Goal: Communication & Community: Participate in discussion

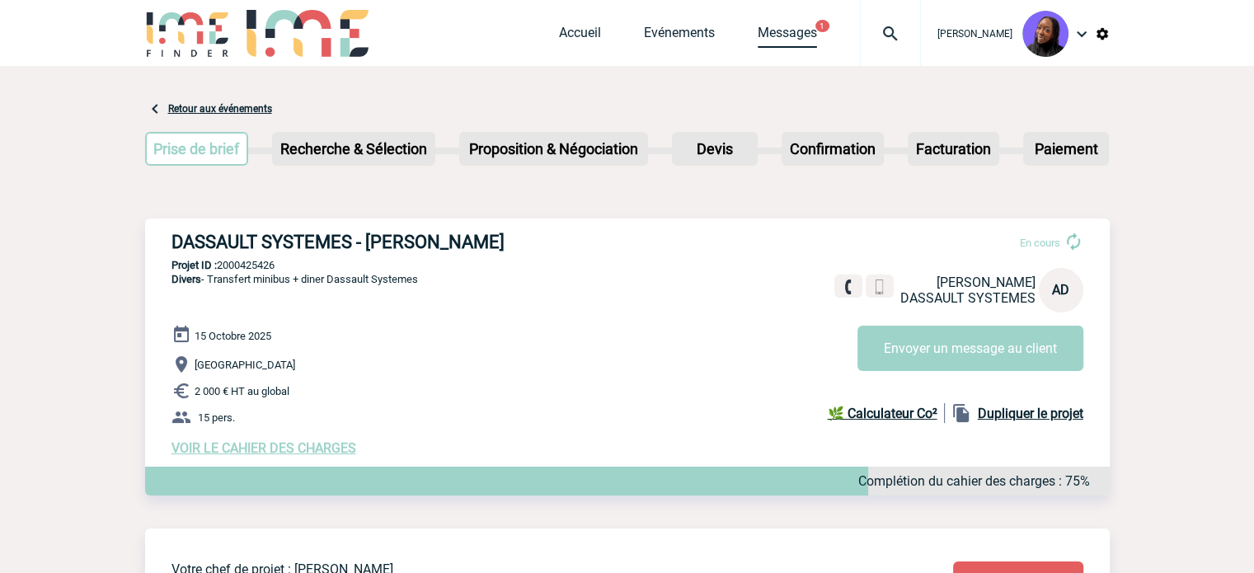
click at [795, 35] on link "Messages" at bounding box center [787, 36] width 59 height 23
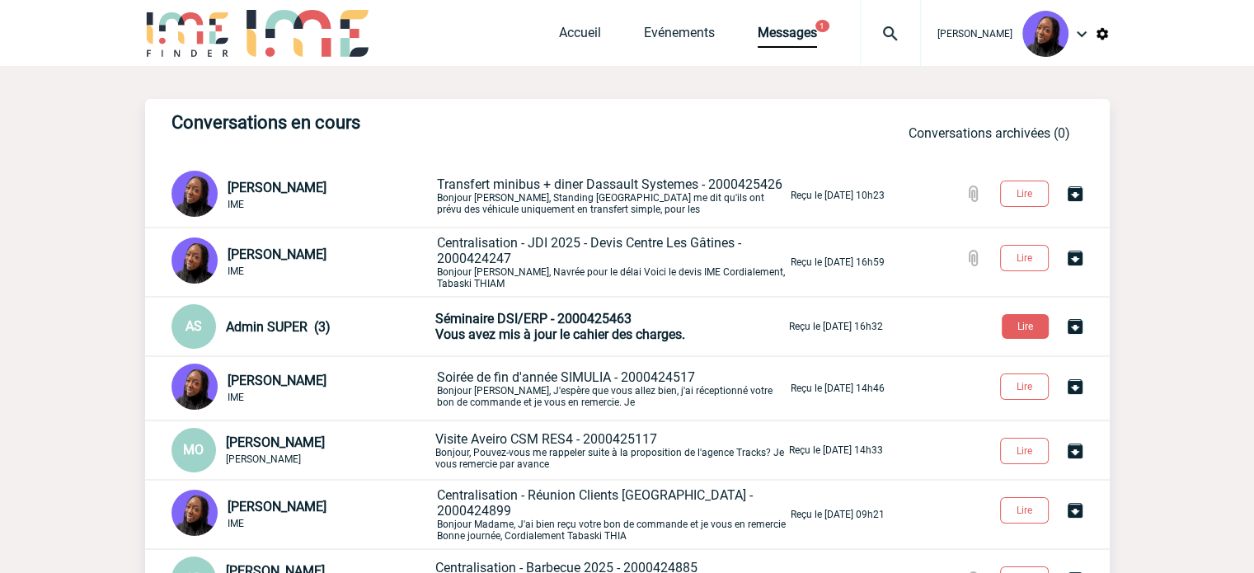
click at [521, 333] on span "Vous avez mis à jour le cahier des charges." at bounding box center [560, 335] width 250 height 16
